Goal: Task Accomplishment & Management: Manage account settings

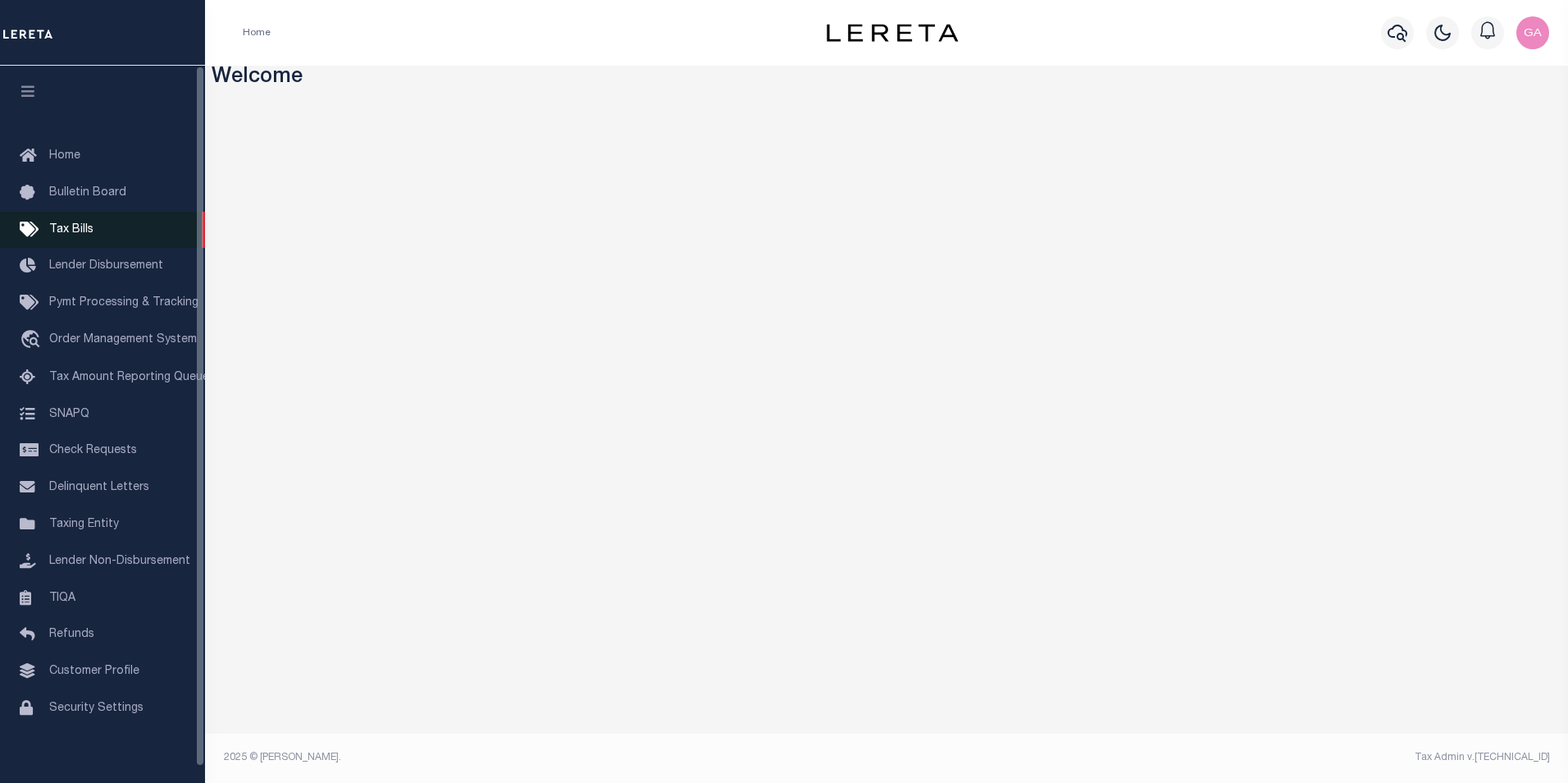
click at [73, 224] on span "Tax Bills" at bounding box center [71, 230] width 44 height 11
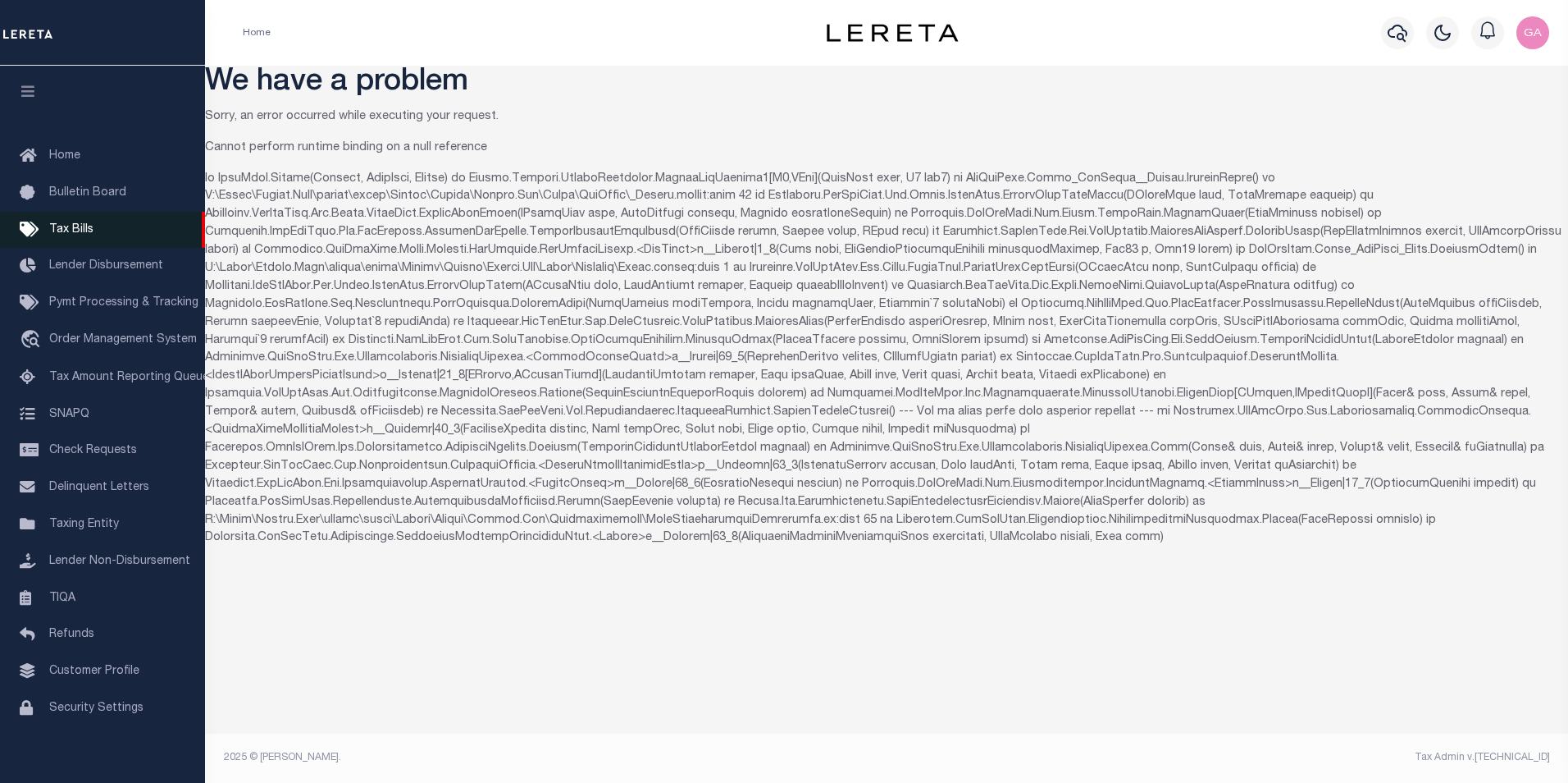
click at [67, 229] on span "Tax Bills" at bounding box center [71, 230] width 44 height 11
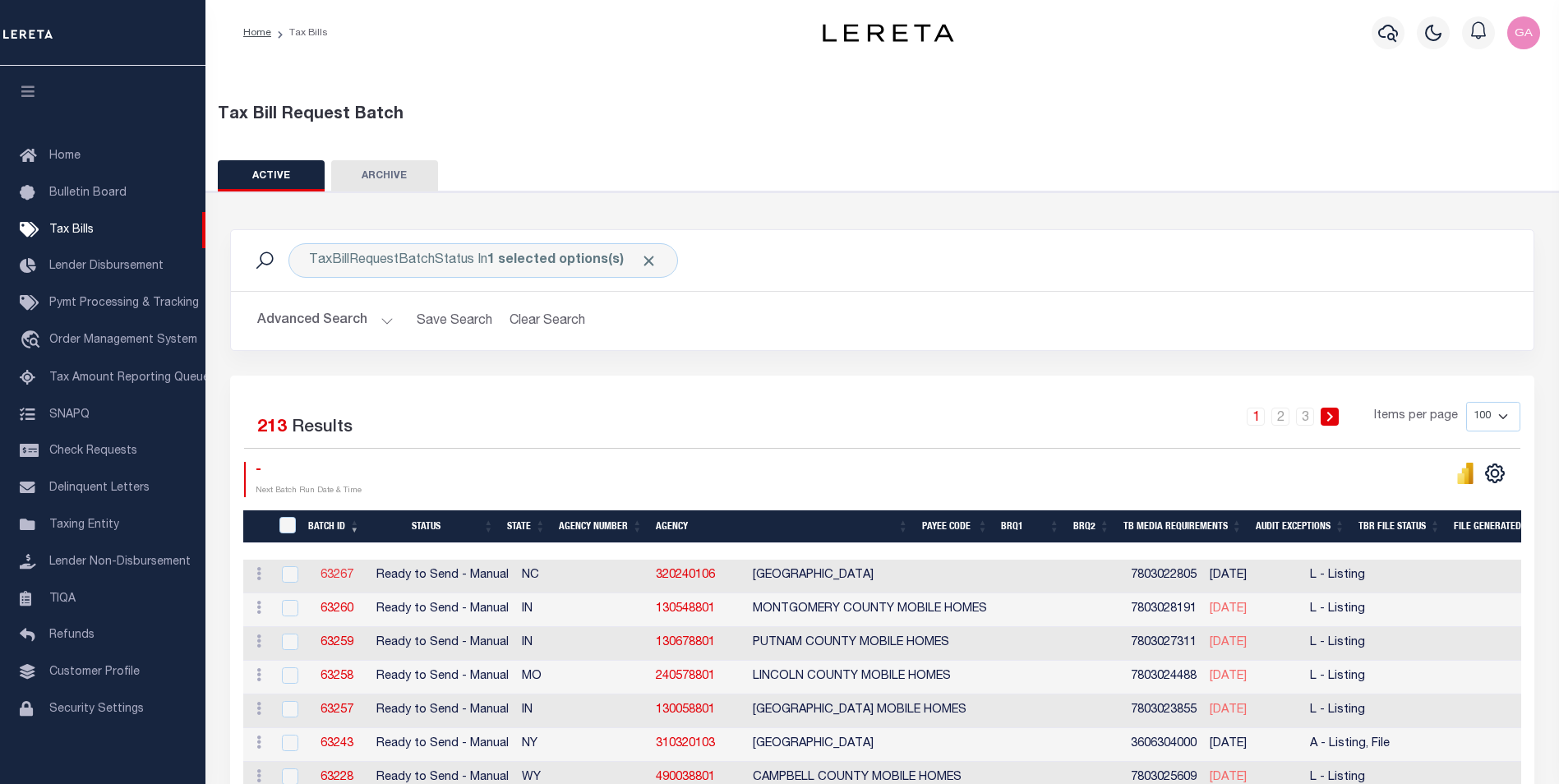
click at [334, 577] on link "63267" at bounding box center [336, 575] width 32 height 11
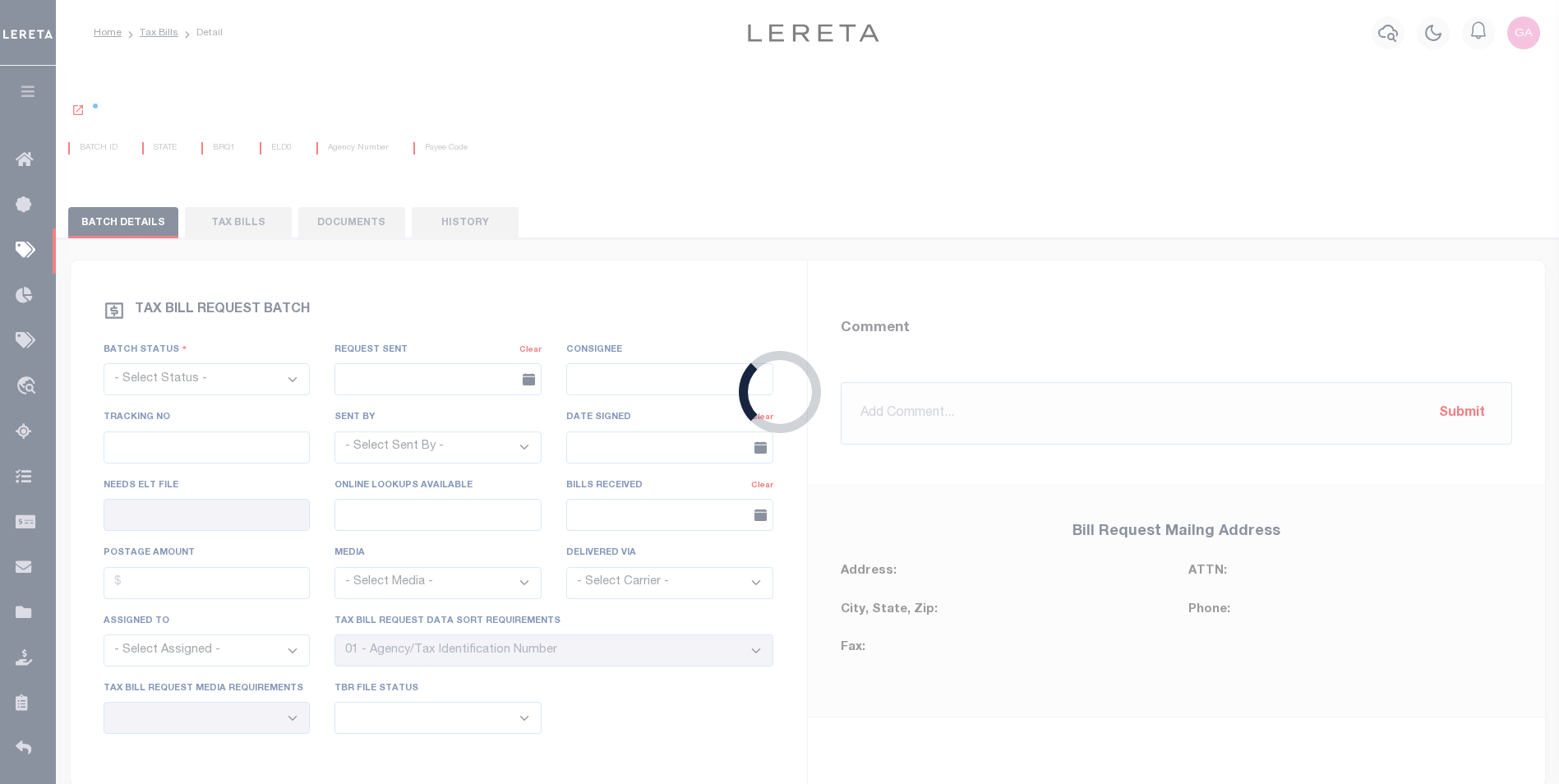
select select "RTS"
type input "No"
select select "27"
select select "20"
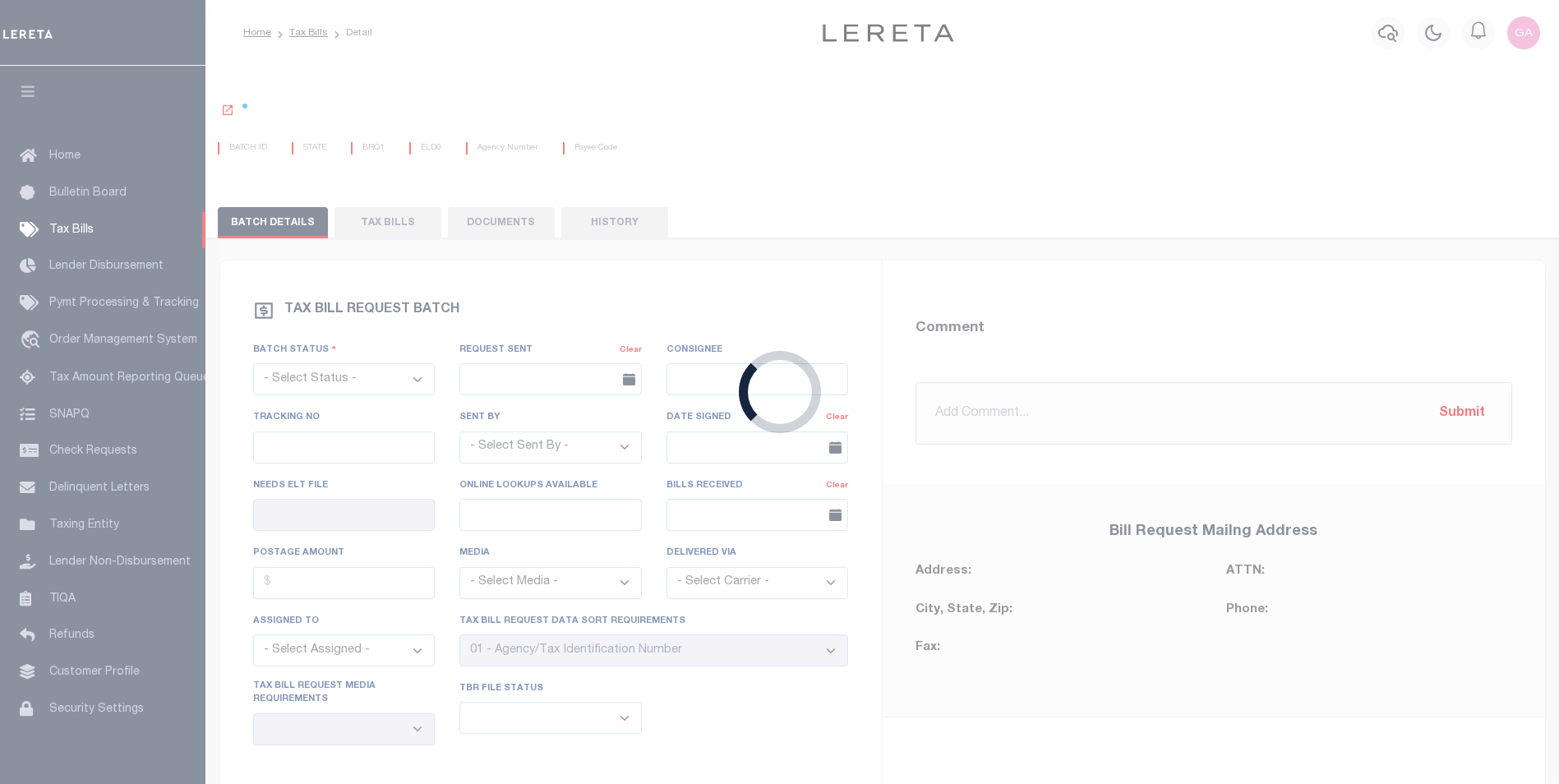
select select "RTS"
type input "No"
select select "27"
select select "20"
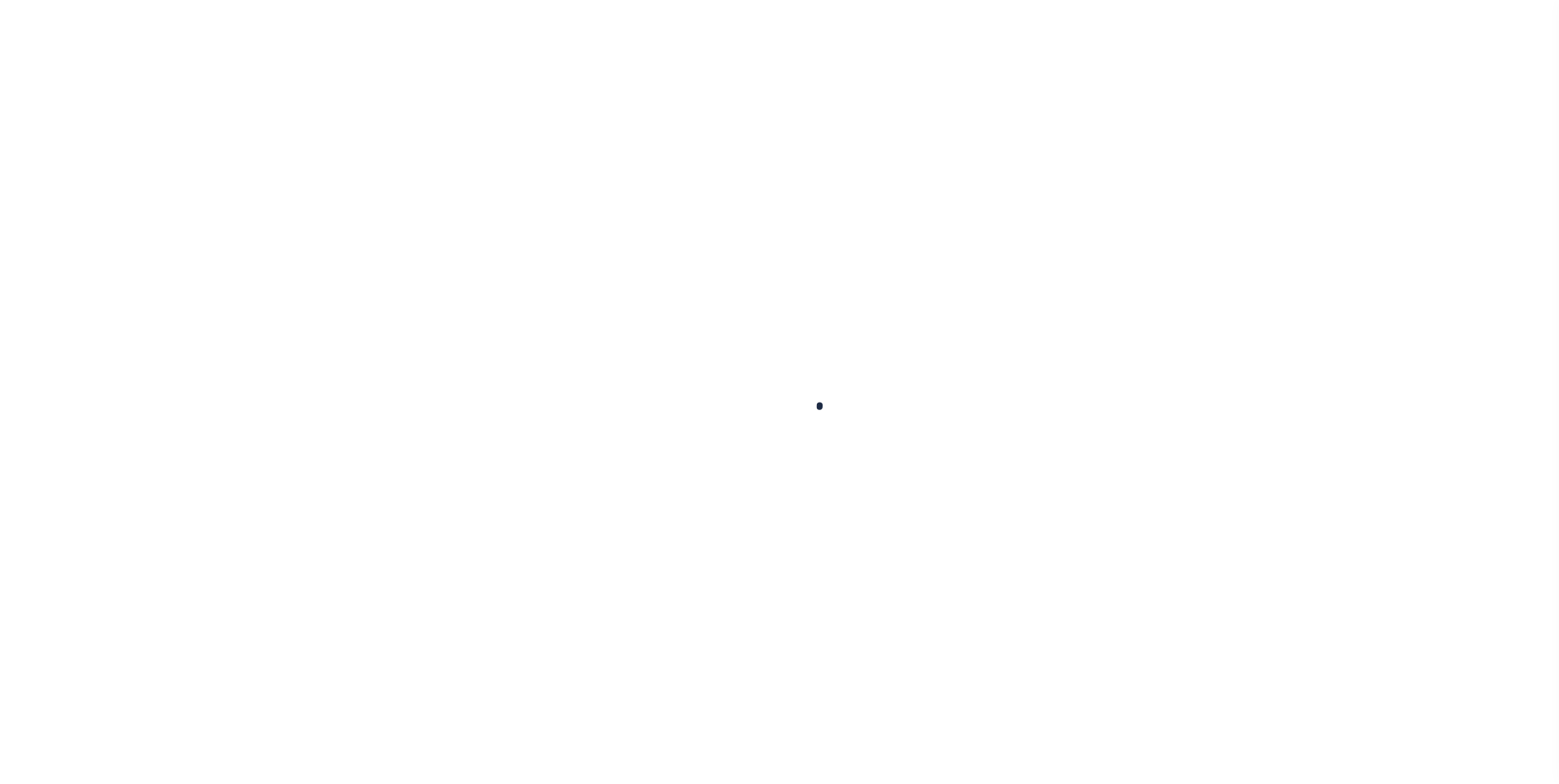
select select "RTS"
type input "No"
select select "27"
select select "20"
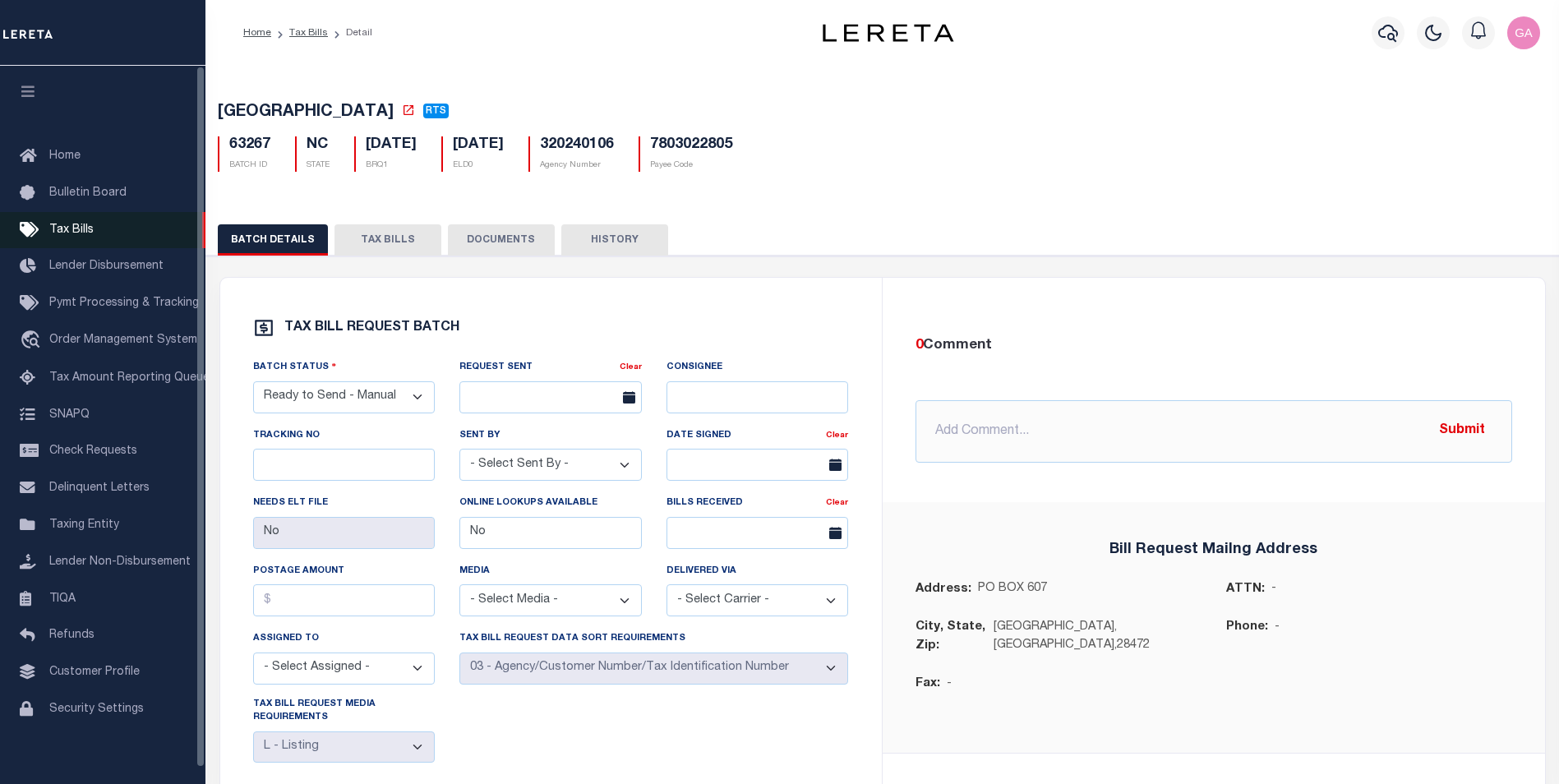
click at [68, 221] on link "Tax Bills" at bounding box center [103, 231] width 206 height 37
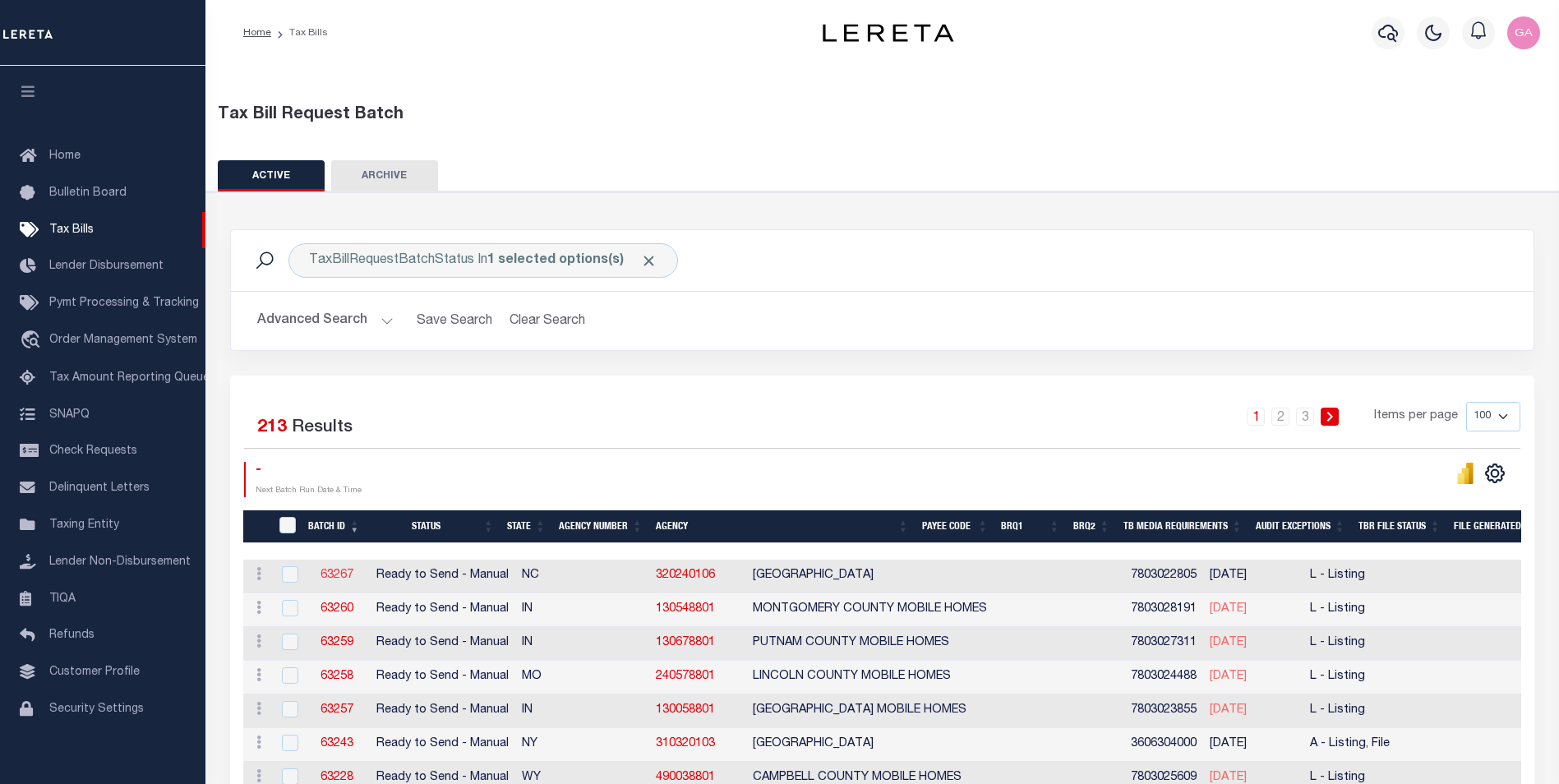
click at [336, 572] on link "63267" at bounding box center [336, 575] width 32 height 11
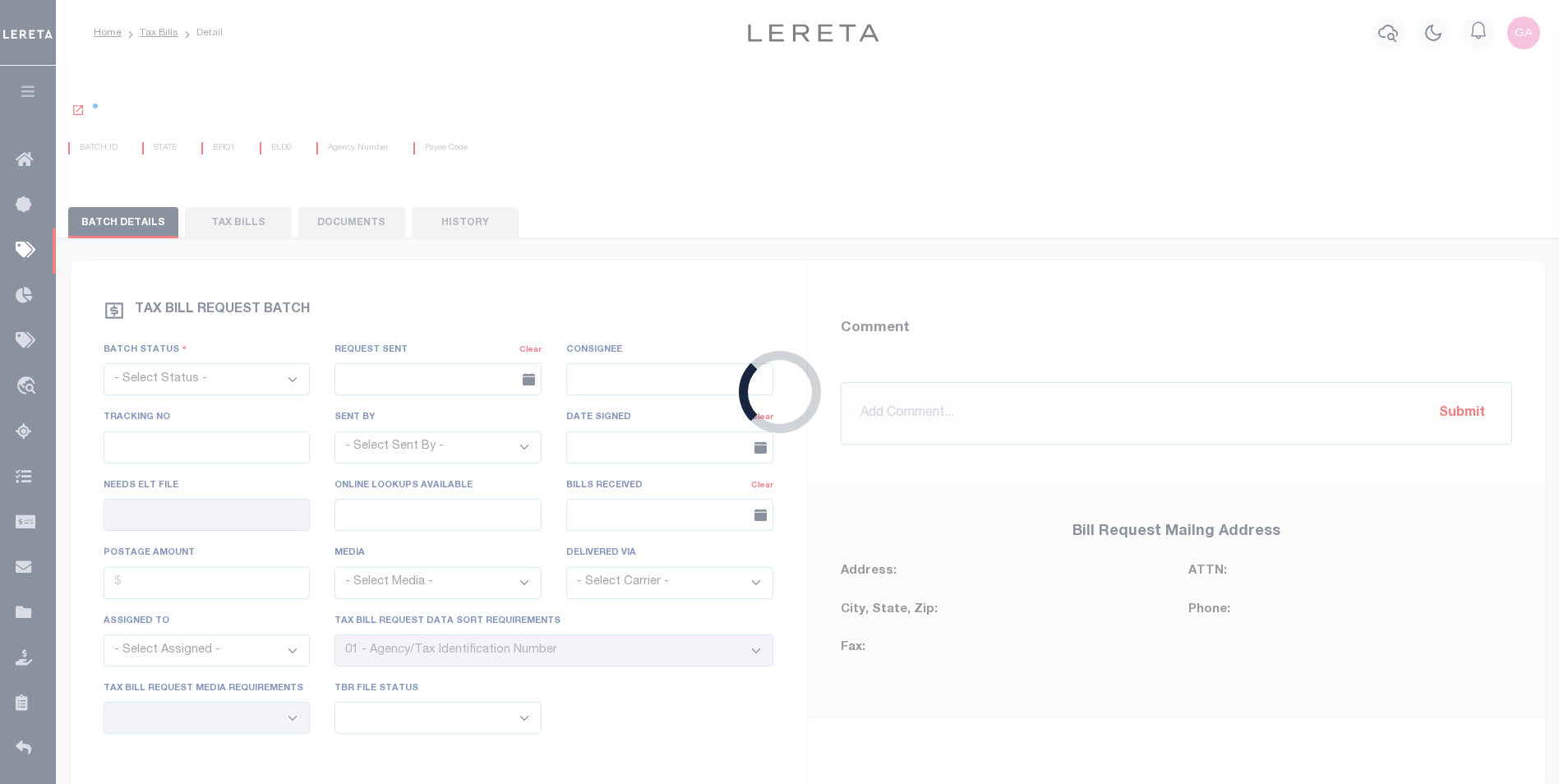
select select "RTS"
type input "No"
select select "27"
select select "20"
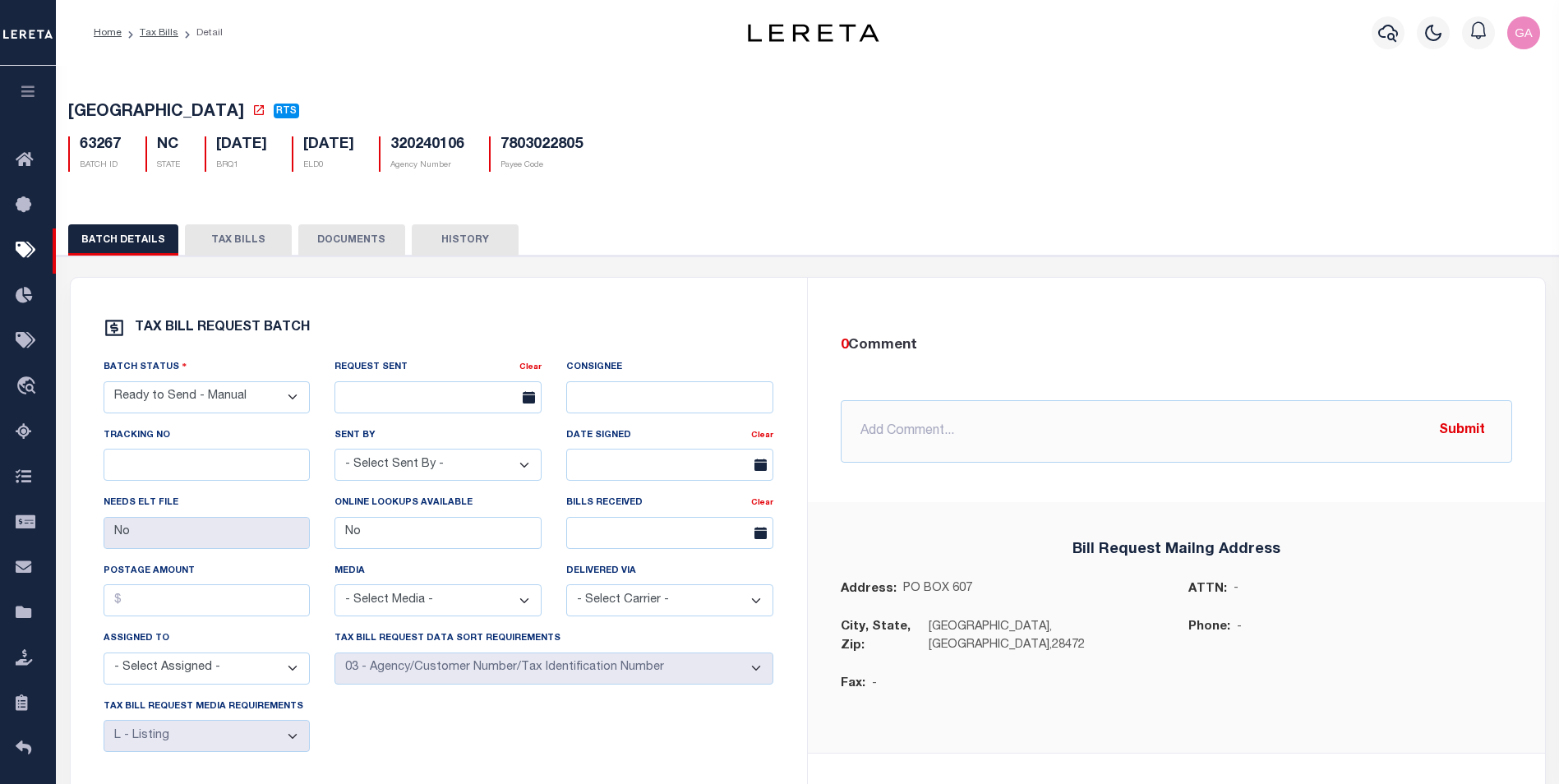
scroll to position [82, 0]
